Goal: Transaction & Acquisition: Subscribe to service/newsletter

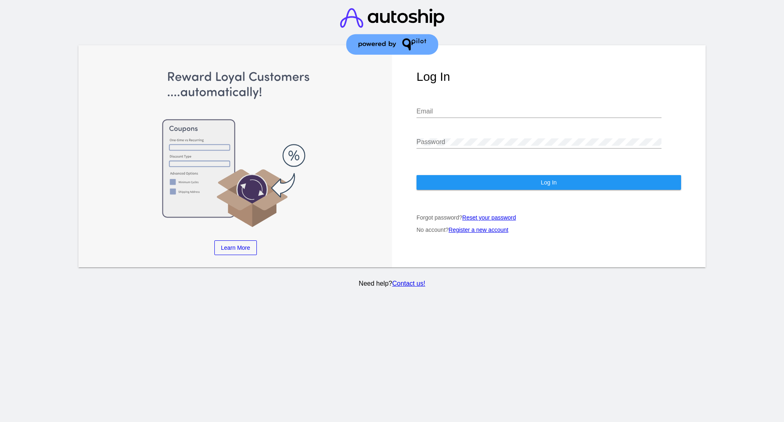
click at [432, 122] on div "Email" at bounding box center [538, 113] width 245 height 27
click at [432, 119] on div "Email" at bounding box center [538, 113] width 245 height 27
click at [432, 116] on div "Email" at bounding box center [538, 109] width 245 height 18
paste input "[EMAIL_ADDRESS][DOMAIN_NAME]"
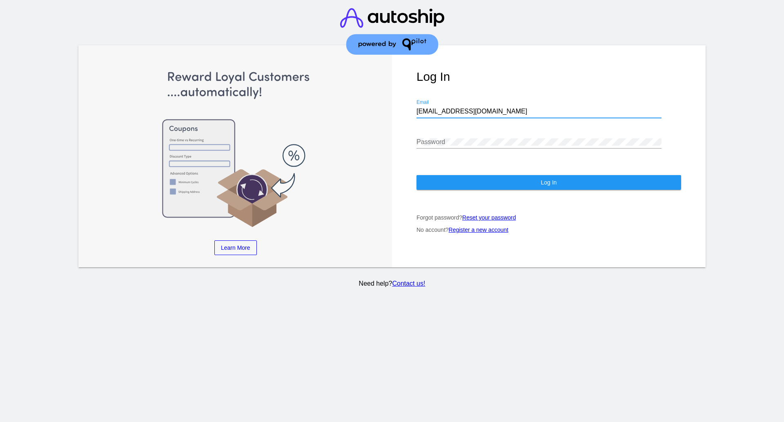
type input "[EMAIL_ADDRESS][DOMAIN_NAME]"
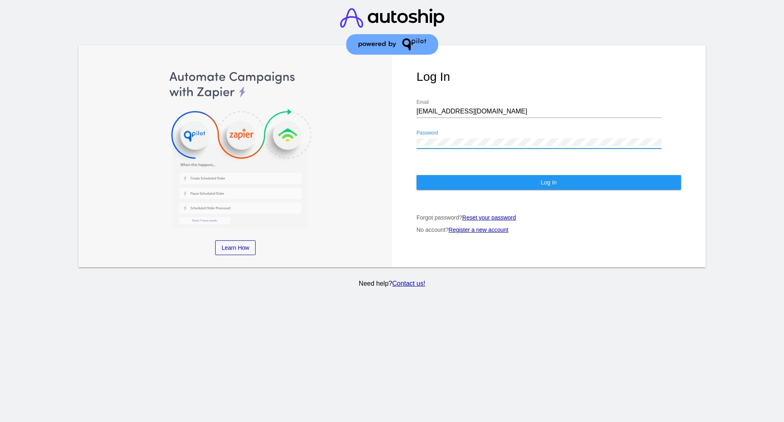
click at [440, 138] on div "Password" at bounding box center [538, 139] width 245 height 18
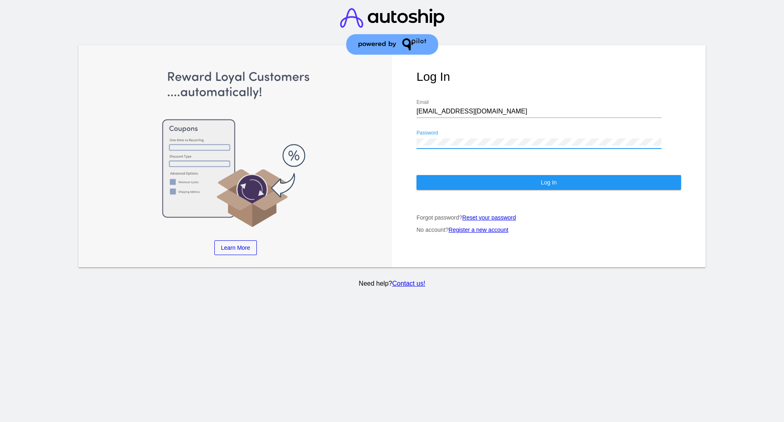
click at [452, 186] on button "Log In" at bounding box center [548, 182] width 264 height 15
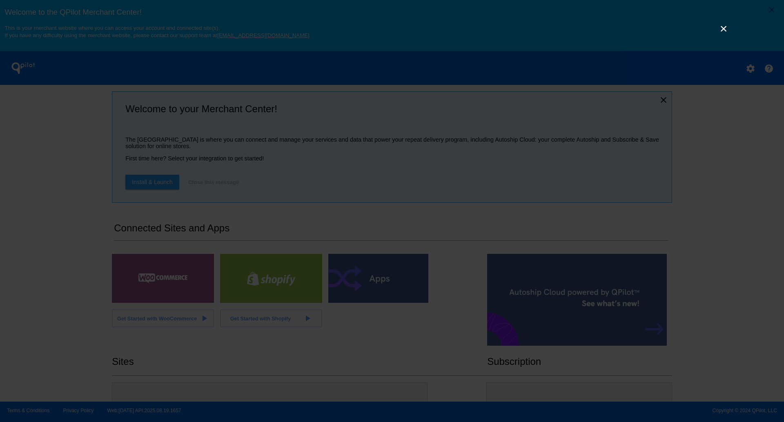
click at [724, 29] on link "×" at bounding box center [723, 29] width 10 height 10
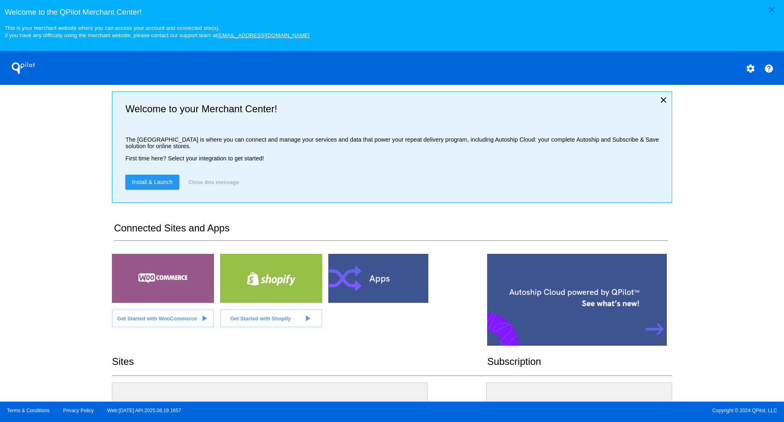
click at [162, 182] on span "Install & Launch" at bounding box center [152, 182] width 41 height 7
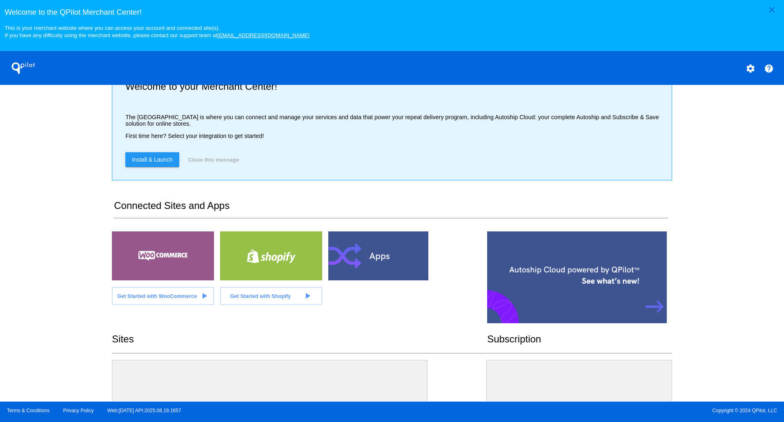
scroll to position [24, 0]
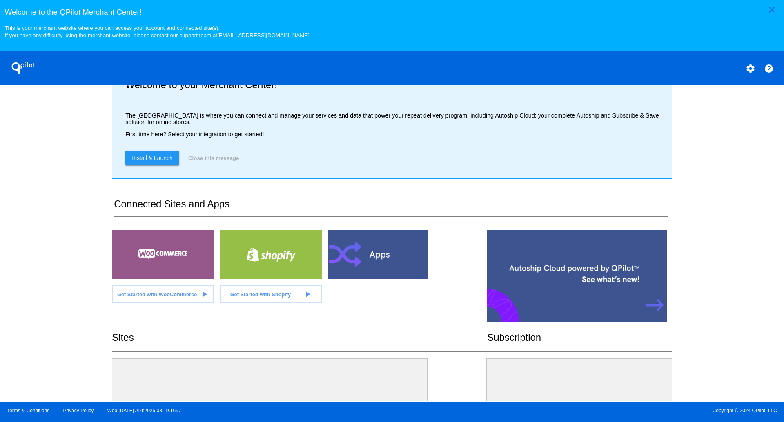
click at [165, 296] on span "Get Started with WooCommerce" at bounding box center [157, 294] width 80 height 6
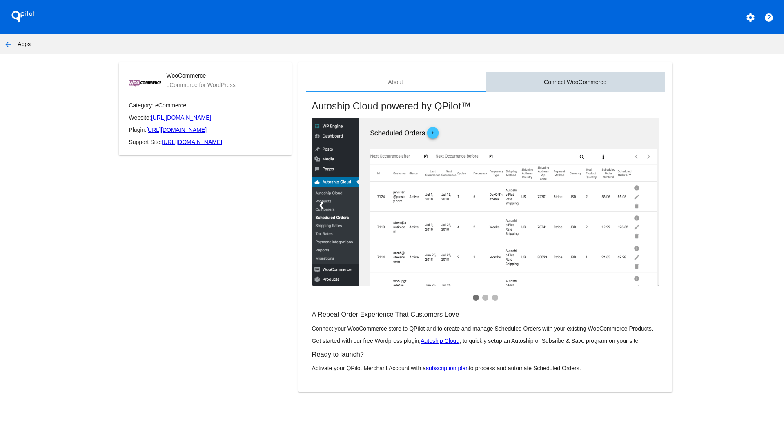
click at [564, 79] on div "Connect WooCommerce" at bounding box center [575, 82] width 62 height 7
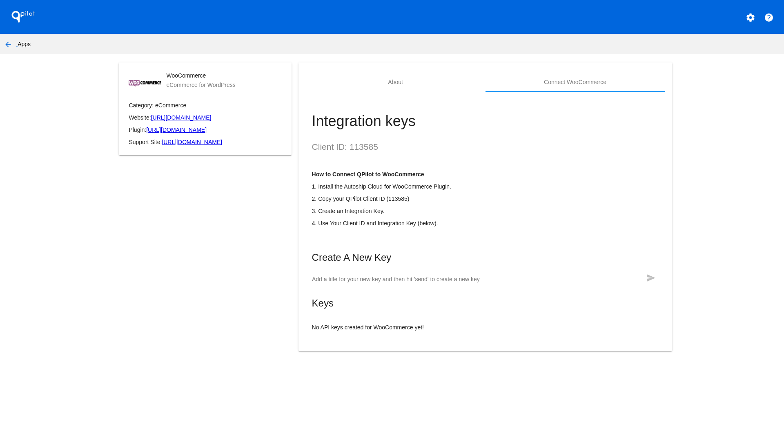
click at [413, 275] on div "Add a title for your new key and then hit 'send' to create a new key" at bounding box center [475, 277] width 327 height 16
click at [411, 283] on input "Add a title for your new key and then hit 'send' to create a new key" at bounding box center [475, 279] width 327 height 7
click at [363, 148] on h2 "Client ID: 113585" at bounding box center [485, 147] width 347 height 10
copy h2 "113585"
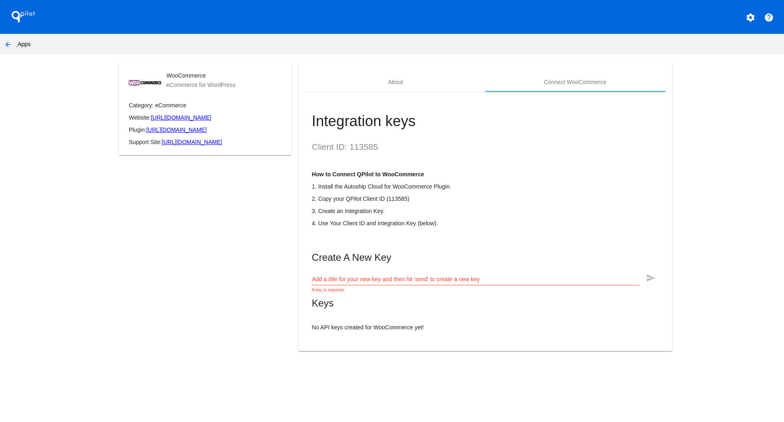
click at [504, 267] on div "Create A New Key Add a title for your new key and then hit 'send' to create a n…" at bounding box center [485, 291] width 347 height 79
click at [488, 283] on input "Add a title for your new key and then hit 'send' to create a new key" at bounding box center [475, 279] width 327 height 7
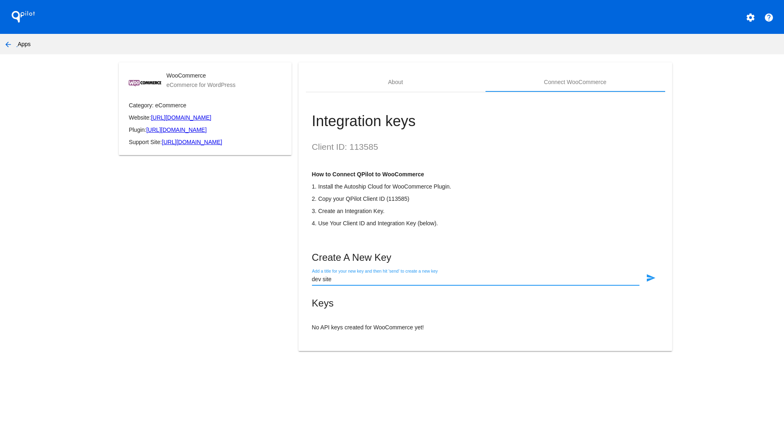
type input "dev site"
click at [646, 279] on mat-icon "send" at bounding box center [651, 278] width 10 height 10
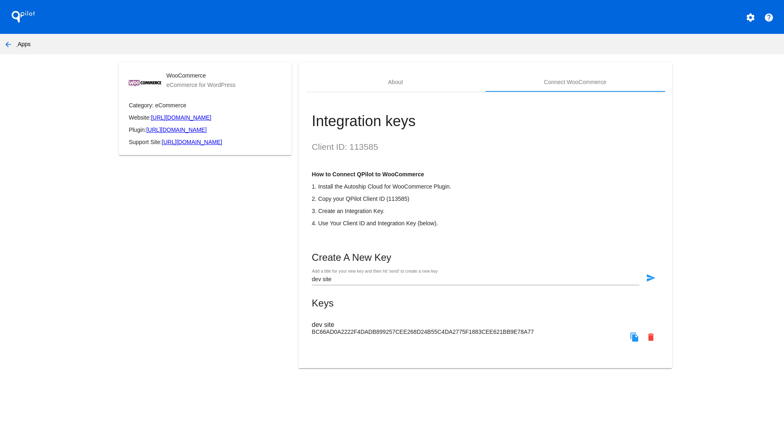
click at [632, 337] on mat-icon "file_copy" at bounding box center [634, 337] width 10 height 10
click at [360, 147] on h2 "Client ID: 113585" at bounding box center [485, 147] width 347 height 10
copy h2 "113585"
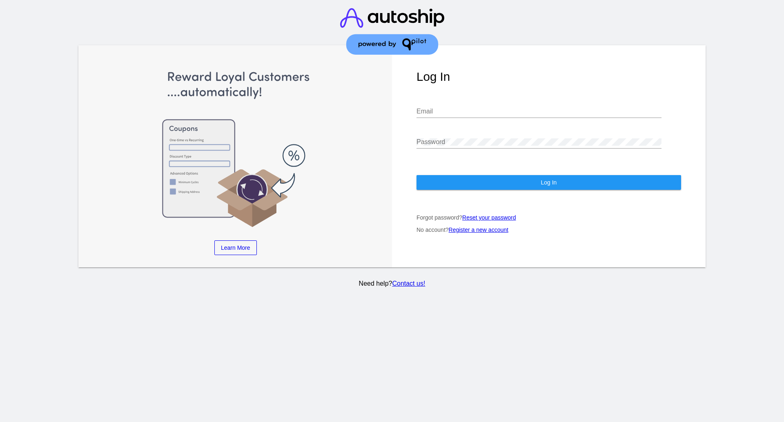
click at [439, 111] on input "Email" at bounding box center [538, 111] width 245 height 7
type input "[EMAIL_ADDRESS][DOMAIN_NAME]"
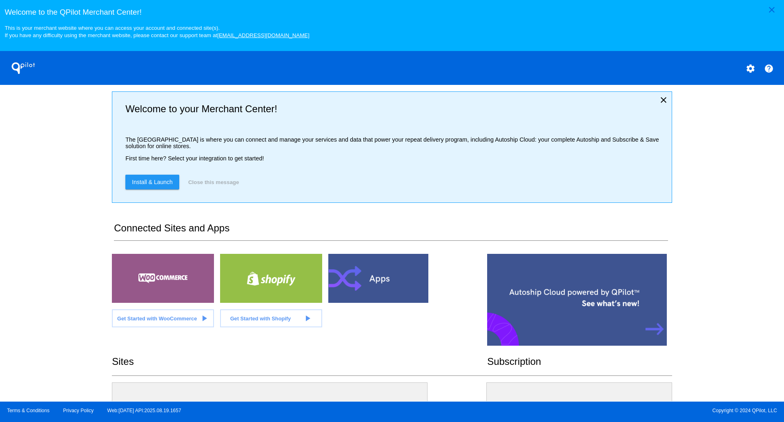
click at [172, 267] on div at bounding box center [163, 278] width 102 height 49
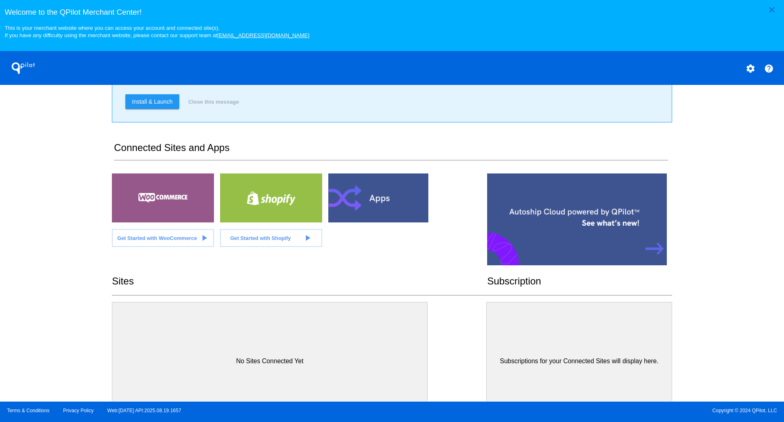
scroll to position [102, 0]
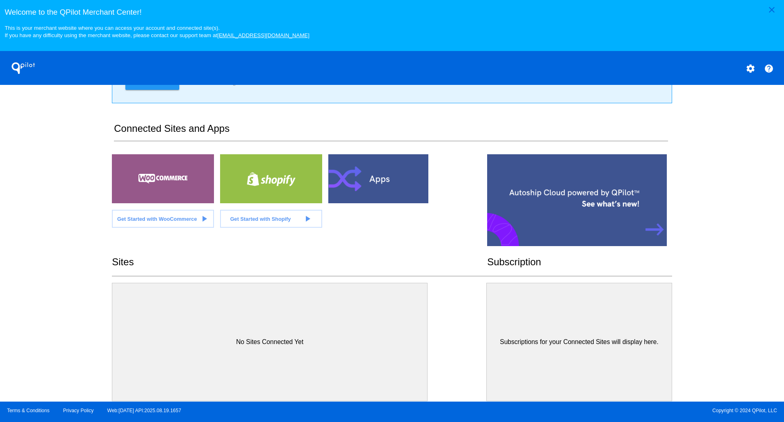
click at [178, 217] on span "Get Started with WooCommerce" at bounding box center [157, 219] width 80 height 6
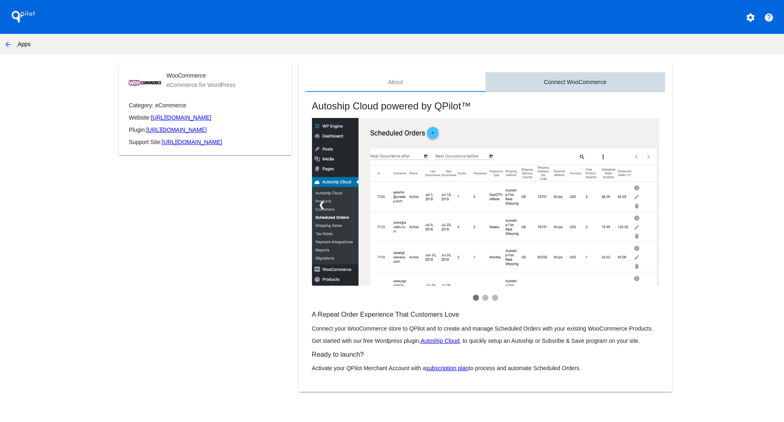
click at [571, 84] on div "Connect WooCommerce" at bounding box center [575, 82] width 62 height 7
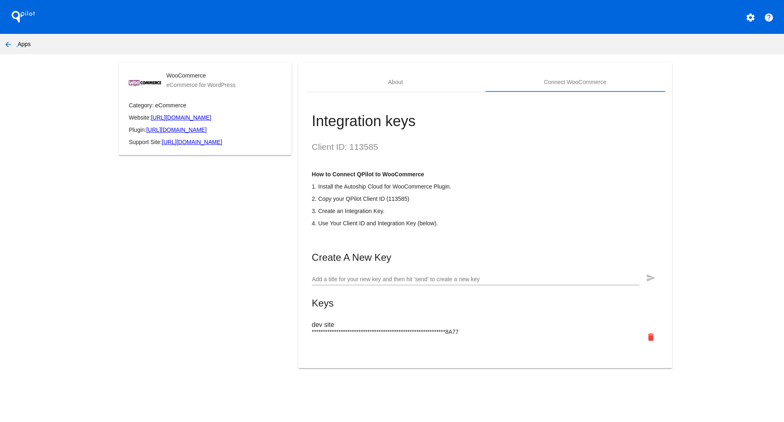
click at [406, 335] on span "**********" at bounding box center [385, 332] width 147 height 7
click at [554, 91] on mat-ink-bar at bounding box center [575, 91] width 180 height 1
click at [553, 86] on div "Connect WooCommerce" at bounding box center [575, 82] width 180 height 20
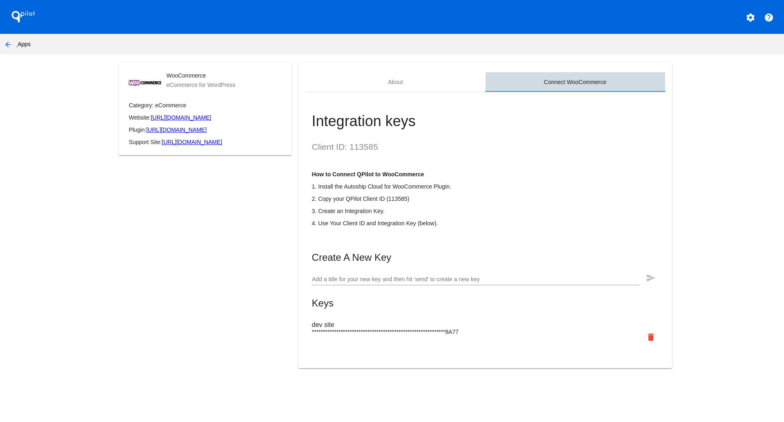
click at [553, 86] on div "Connect WooCommerce" at bounding box center [575, 82] width 180 height 20
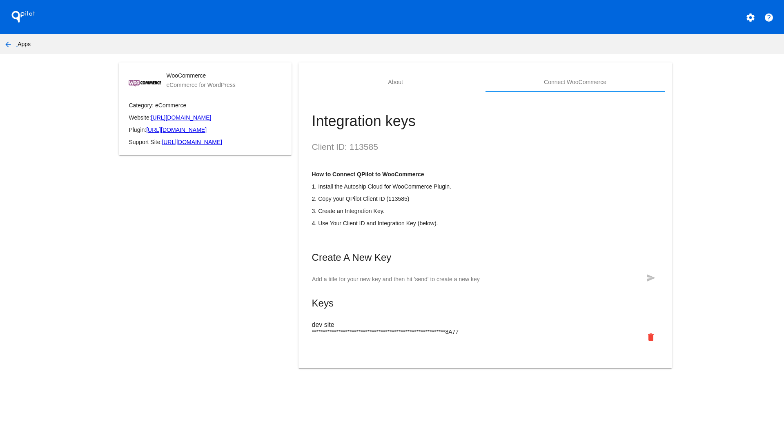
click at [395, 200] on p "2. Copy your QPilot Client ID (113585)" at bounding box center [485, 198] width 347 height 7
copy p "113585"
click at [10, 47] on mat-icon "arrow_back" at bounding box center [8, 45] width 10 height 10
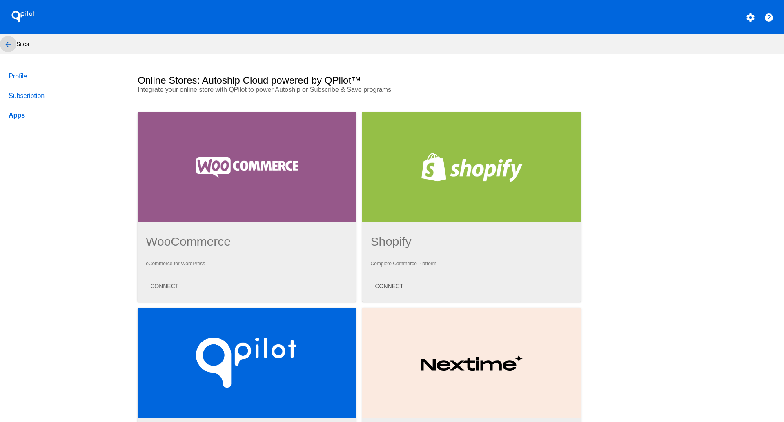
click at [9, 47] on mat-icon "arrow_back" at bounding box center [8, 45] width 10 height 10
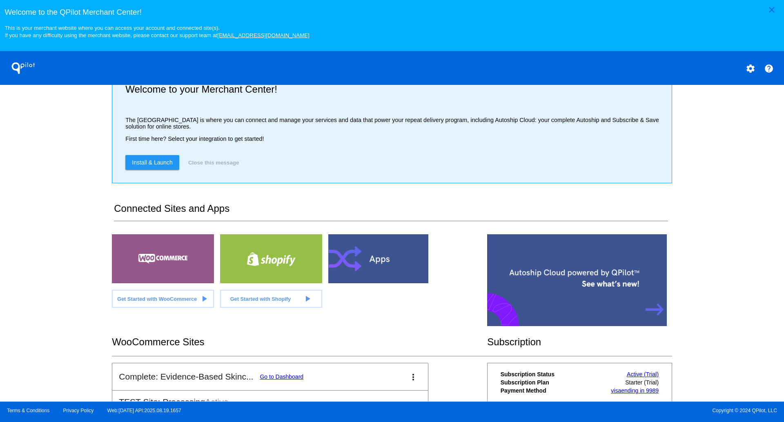
scroll to position [43, 0]
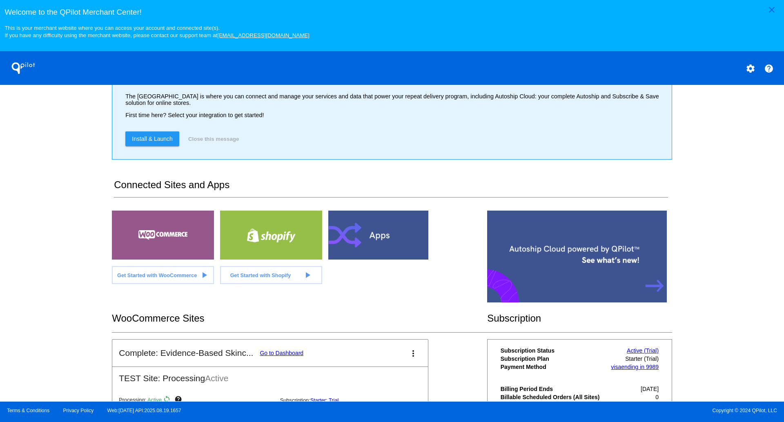
click at [180, 278] on span "Get Started with WooCommerce" at bounding box center [157, 275] width 80 height 6
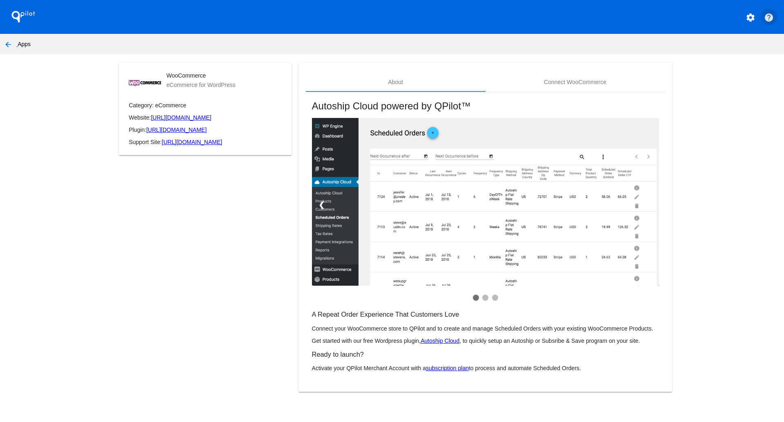
click at [767, 19] on mat-icon "help" at bounding box center [769, 18] width 10 height 10
click at [9, 173] on app-my-account-apps-create "QPilot settings help arrow_back Apps WooCommerce eCommerce for WordPress Catego…" at bounding box center [392, 201] width 784 height 402
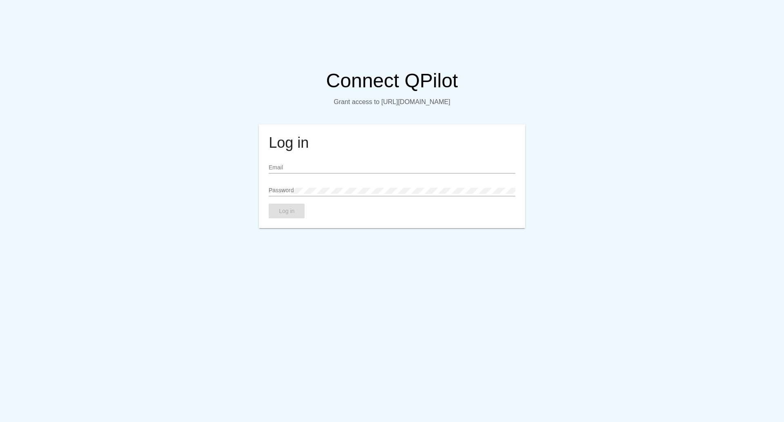
click at [313, 181] on div "Email" at bounding box center [392, 169] width 246 height 23
click at [311, 171] on input "Email" at bounding box center [392, 167] width 246 height 7
type input "[EMAIL_ADDRESS][DOMAIN_NAME]"
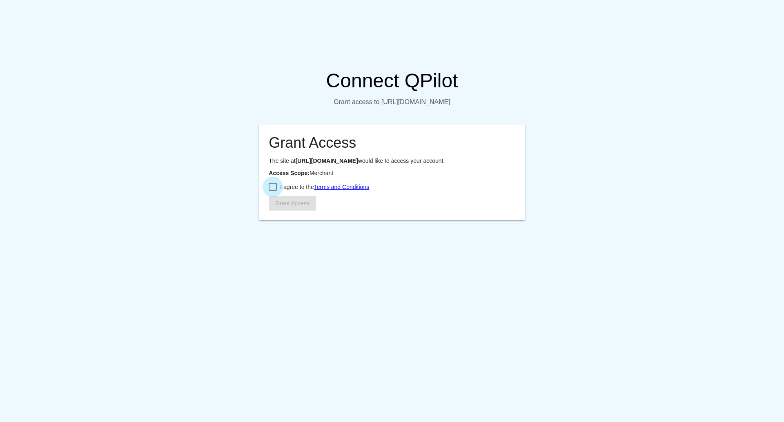
click at [272, 191] on div at bounding box center [273, 187] width 8 height 8
click at [272, 191] on input "I agree to the Terms and Conditions" at bounding box center [272, 191] width 0 height 0
checkbox input "true"
click at [284, 211] on button "Grant Access" at bounding box center [292, 203] width 47 height 15
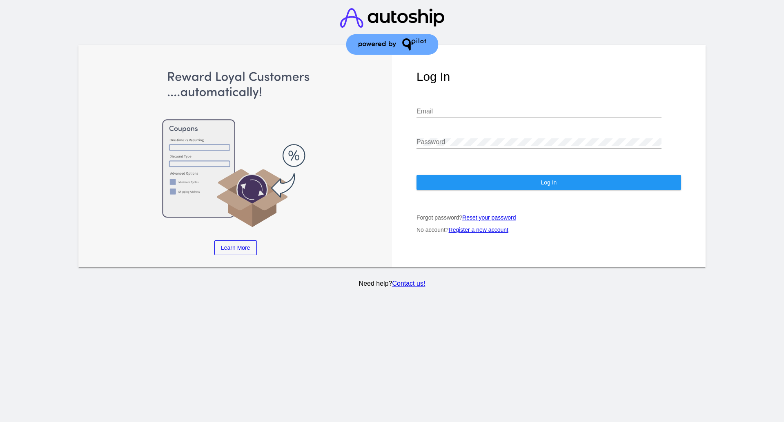
click at [418, 104] on div "Email" at bounding box center [538, 109] width 245 height 18
click at [434, 109] on input "Email" at bounding box center [538, 111] width 245 height 7
type input "[EMAIL_ADDRESS][DOMAIN_NAME]"
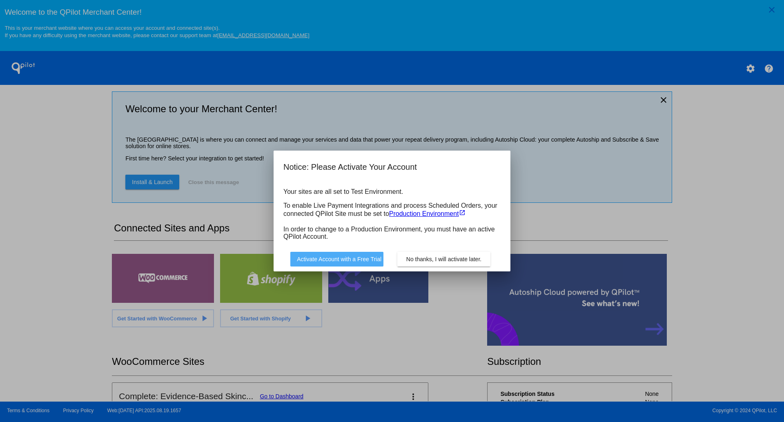
click at [343, 261] on span "Activate Account with a Free Trial" at bounding box center [339, 259] width 84 height 7
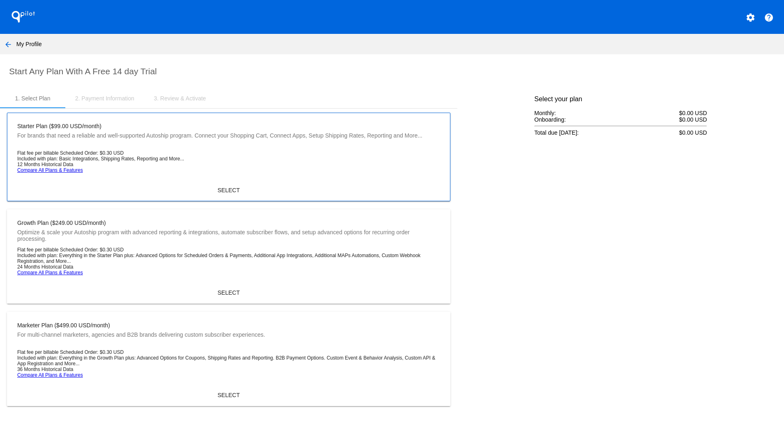
click at [327, 162] on ul "Flat fee per billable Scheduled Order: $0.30 USD Included with plan: Basic Inte…" at bounding box center [228, 161] width 423 height 23
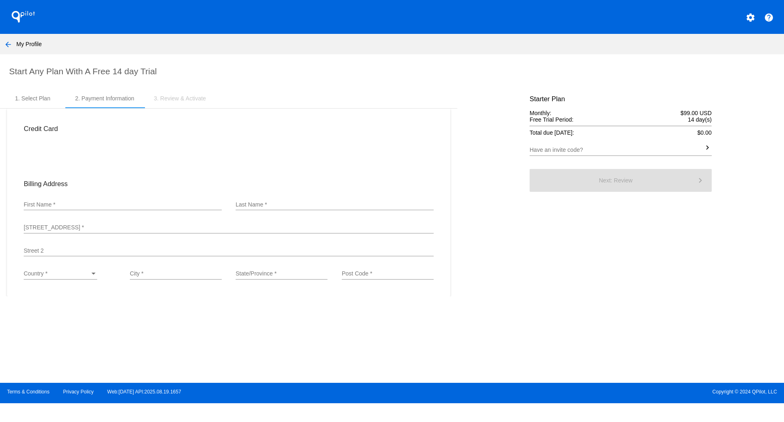
click at [110, 209] on div "First Name *" at bounding box center [123, 202] width 198 height 16
type input "[PERSON_NAME]"
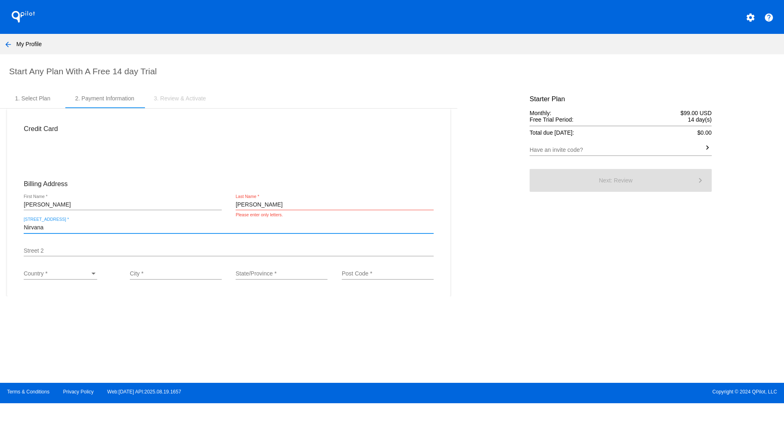
type input "Nirvana"
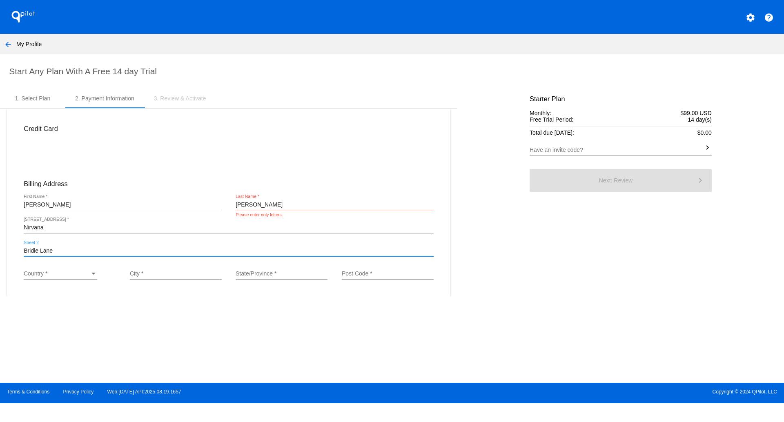
type input "Bridle Lane"
click at [144, 289] on mat-card "Credit Card Billing Address [PERSON_NAME] First Name * [PERSON_NAME] Last Name …" at bounding box center [228, 203] width 443 height 188
click at [86, 278] on div "Country * Country *" at bounding box center [60, 272] width 73 height 16
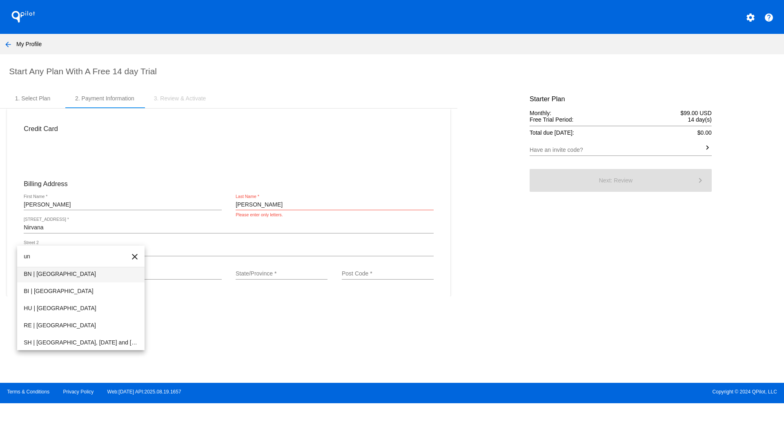
type input "u"
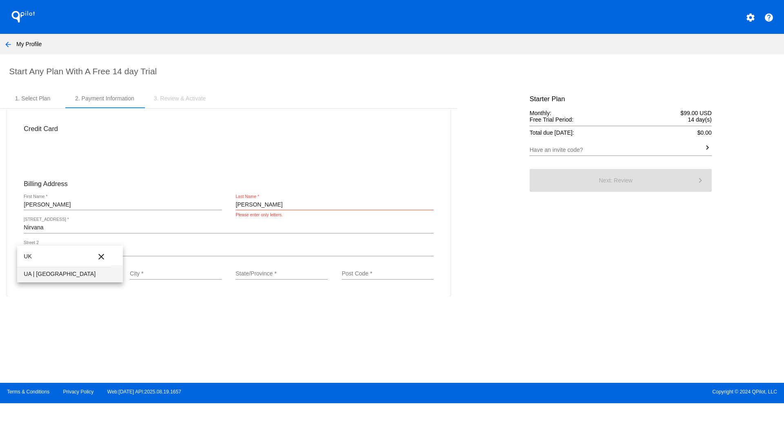
type input "U"
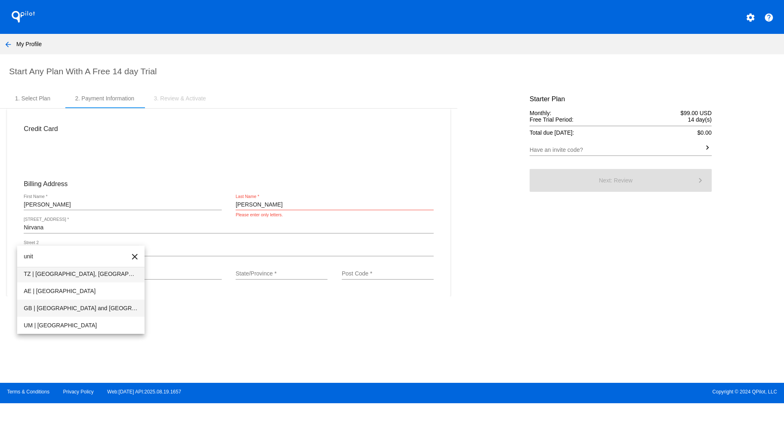
type input "unit"
click at [77, 310] on span "GB | [GEOGRAPHIC_DATA] and [GEOGRAPHIC_DATA]" at bounding box center [81, 308] width 114 height 17
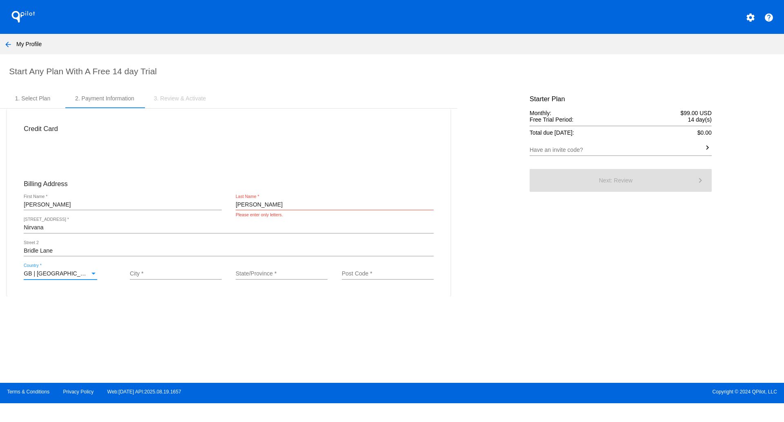
click at [148, 281] on div "City *" at bounding box center [176, 275] width 92 height 23
click at [156, 276] on input "City *" at bounding box center [176, 274] width 92 height 7
type input "Loudwater"
type input "[GEOGRAPHIC_DATA]"
type input "WD34JQ"
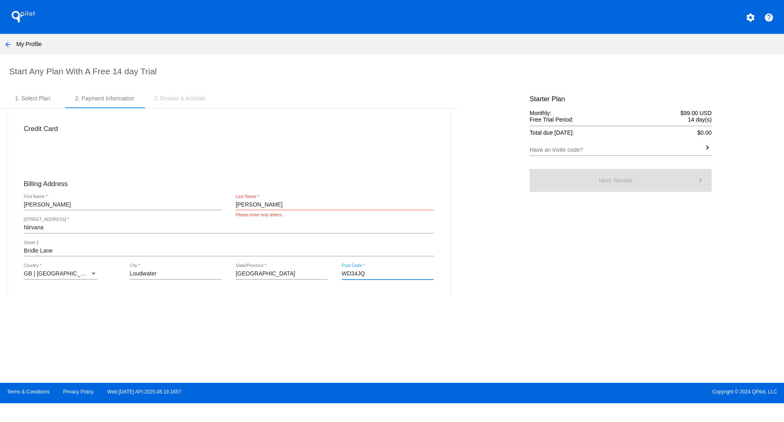
click at [135, 313] on section "Start Any Plan With A Free 14 day Trial 1. Select Plan 2. Payment Information 3…" at bounding box center [392, 212] width 784 height 317
click at [257, 206] on input "[PERSON_NAME]" at bounding box center [334, 205] width 198 height 7
click at [255, 240] on div "Nirvana Street 1 *" at bounding box center [228, 229] width 409 height 23
click at [292, 210] on span at bounding box center [334, 210] width 198 height 0
click at [301, 204] on input "[PERSON_NAME]" at bounding box center [334, 205] width 198 height 7
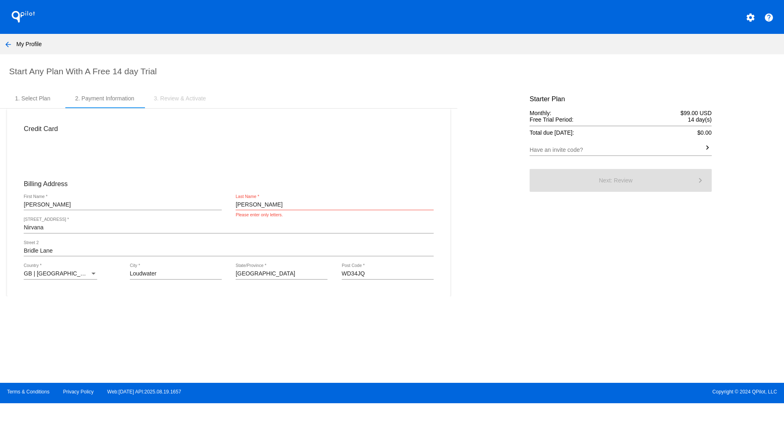
click at [125, 344] on section "Start Any Plan With A Free 14 day Trial 1. Select Plan 2. Payment Information 3…" at bounding box center [392, 212] width 784 height 317
click at [305, 204] on input "[PERSON_NAME]" at bounding box center [334, 205] width 198 height 7
click at [0, 403] on com-1password-button at bounding box center [0, 403] width 0 height 0
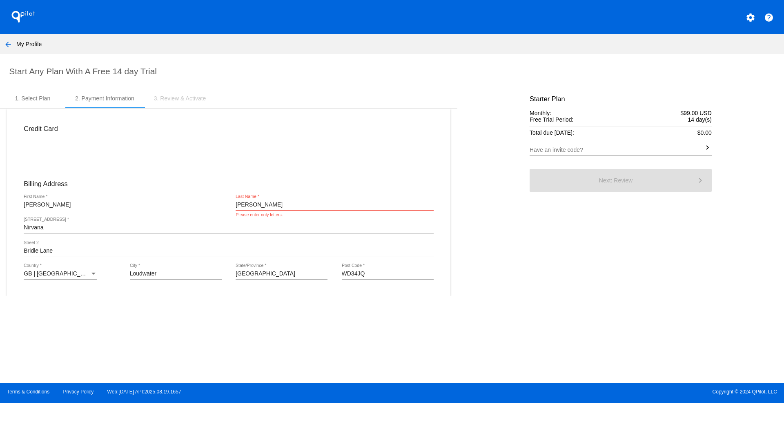
click at [258, 205] on input "[PERSON_NAME]" at bounding box center [334, 205] width 198 height 7
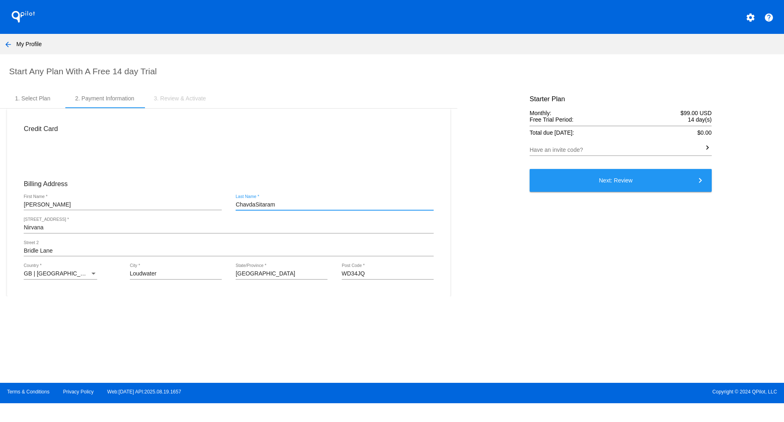
type input "ChavdaSitaram"
click at [515, 316] on section "Start Any Plan With A Free 14 day Trial 1. Select Plan 2. Payment Information 3…" at bounding box center [392, 212] width 784 height 317
click at [629, 185] on button "Next: Review keyboard_arrow_right" at bounding box center [620, 180] width 182 height 23
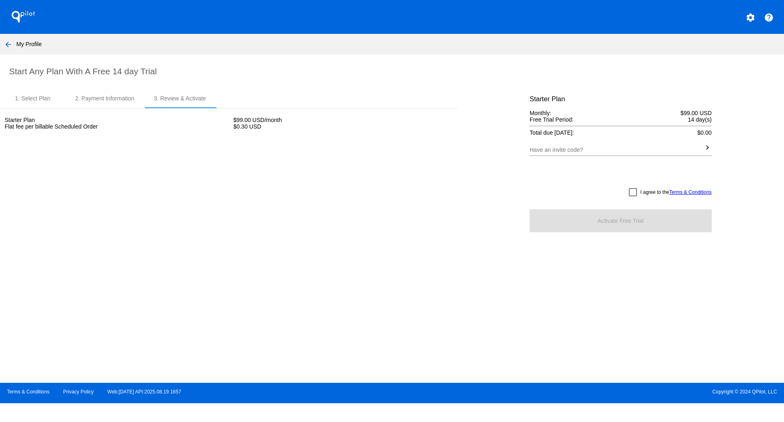
click at [632, 195] on div at bounding box center [633, 192] width 8 height 8
click at [632, 196] on input "I agree to the Terms & Conditions" at bounding box center [632, 196] width 0 height 0
checkbox input "true"
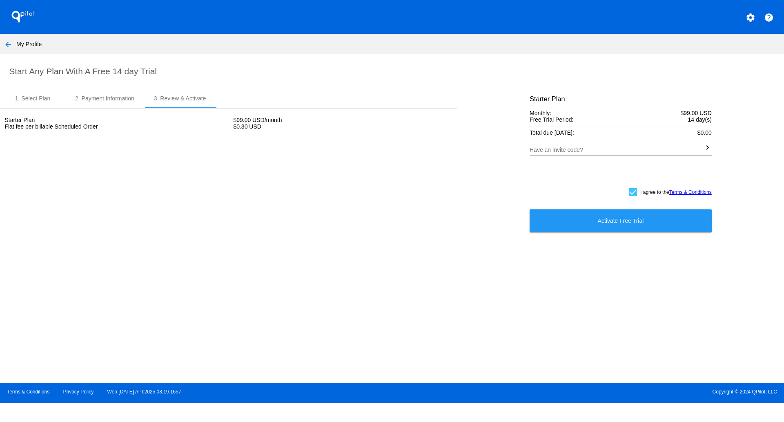
click at [613, 218] on span "Activate Free Trial" at bounding box center [621, 221] width 46 height 7
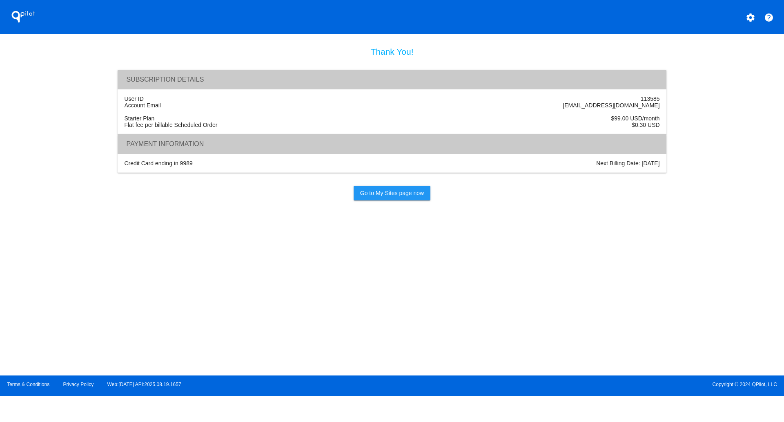
click at [390, 194] on span "Go to My Sites page now" at bounding box center [392, 193] width 64 height 7
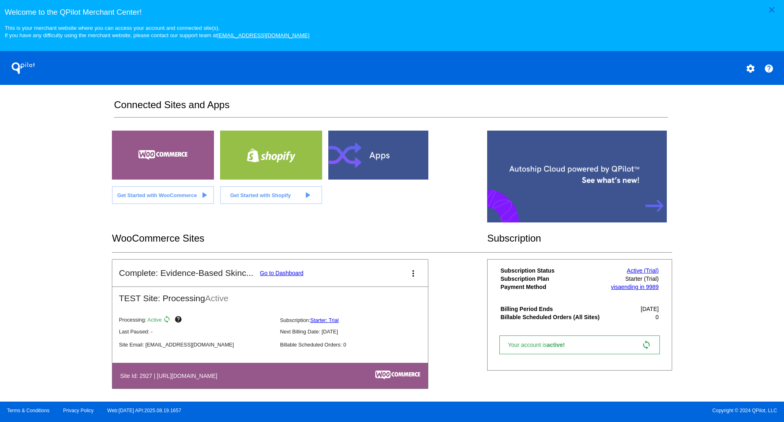
scroll to position [130, 0]
